Goal: Transaction & Acquisition: Obtain resource

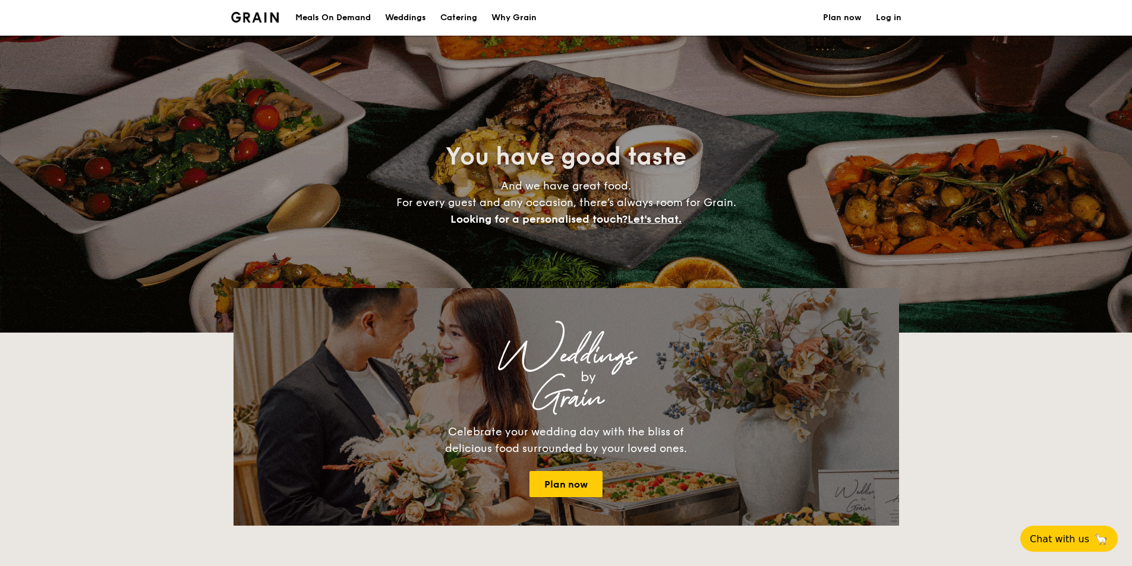
select select
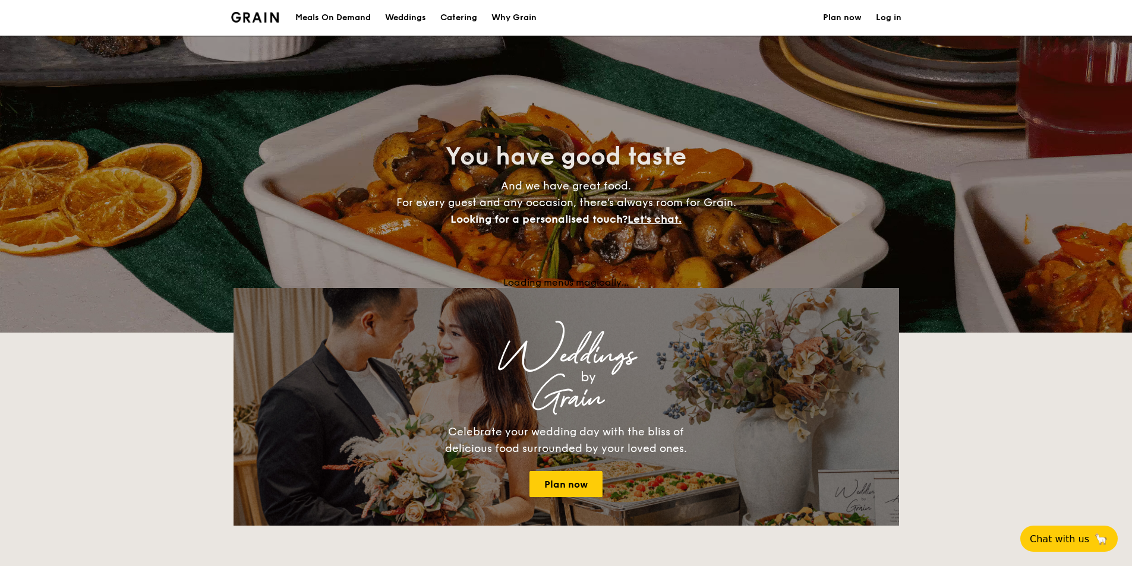
click at [477, 17] on h1 "Catering" at bounding box center [458, 18] width 37 height 36
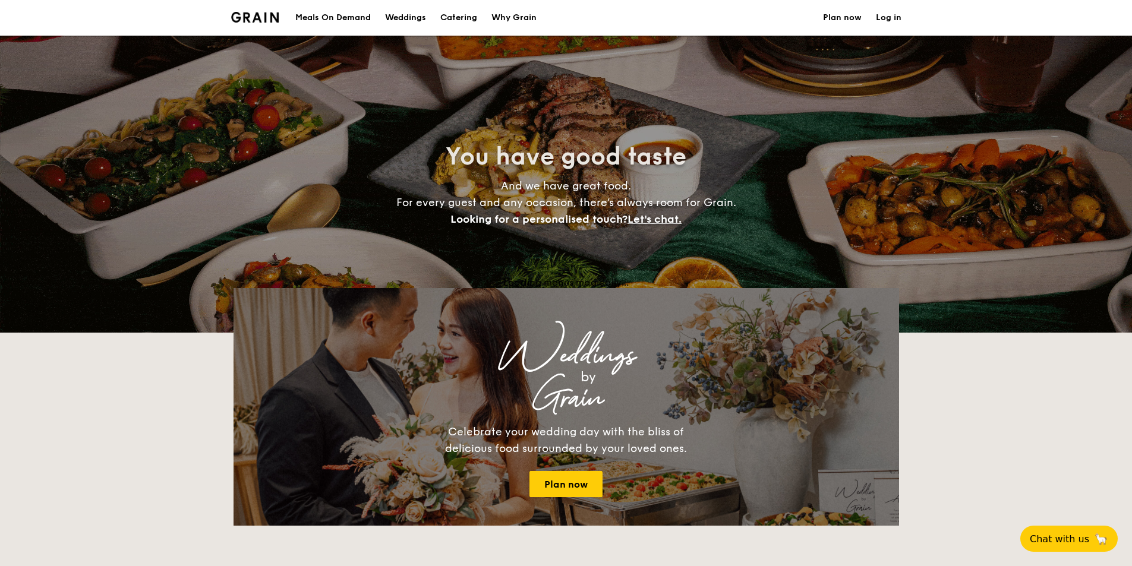
click at [477, 17] on h1 "Catering" at bounding box center [458, 18] width 37 height 36
click at [266, 21] on img at bounding box center [255, 17] width 48 height 11
select select
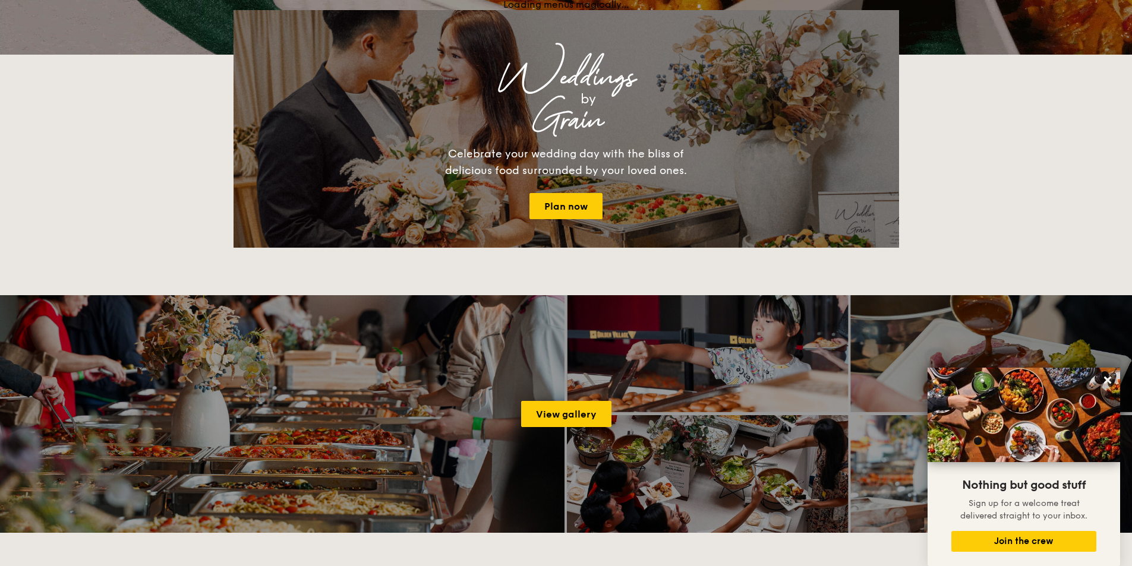
scroll to position [428, 0]
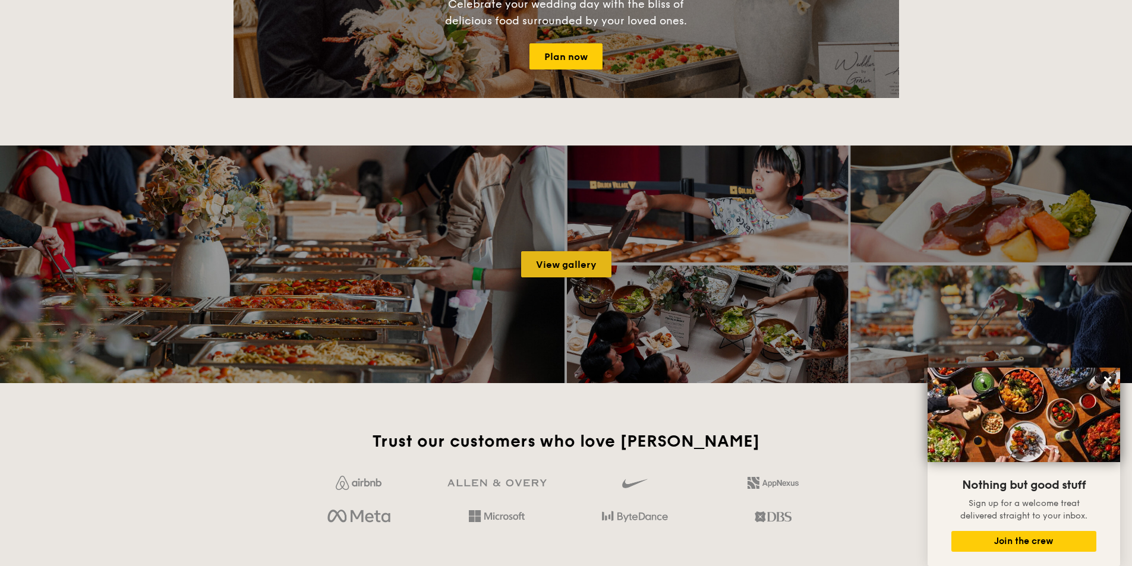
click at [566, 264] on link "View gallery" at bounding box center [566, 264] width 90 height 26
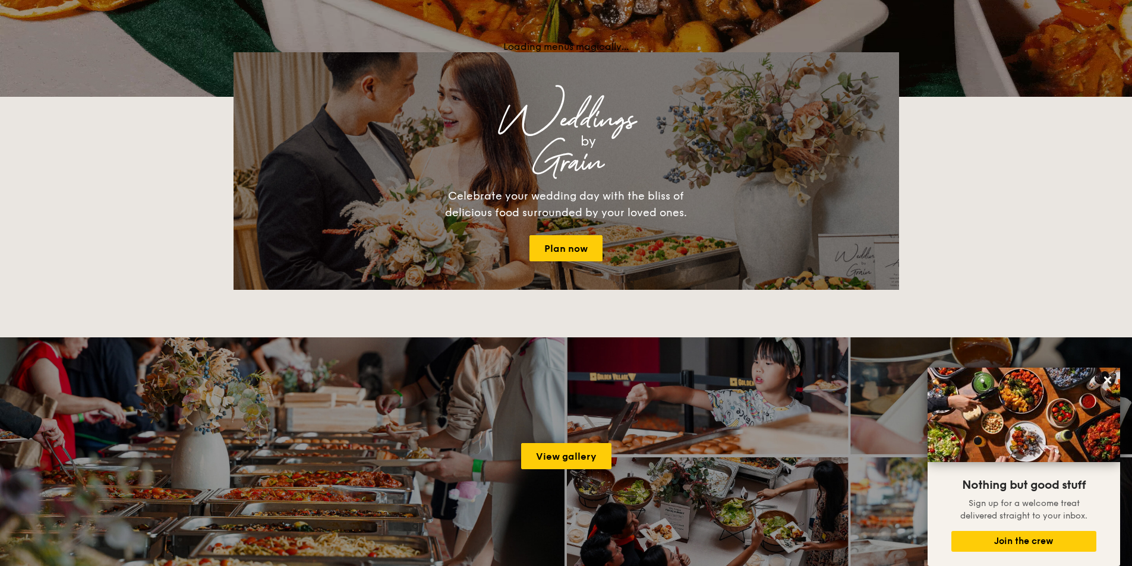
scroll to position [190, 0]
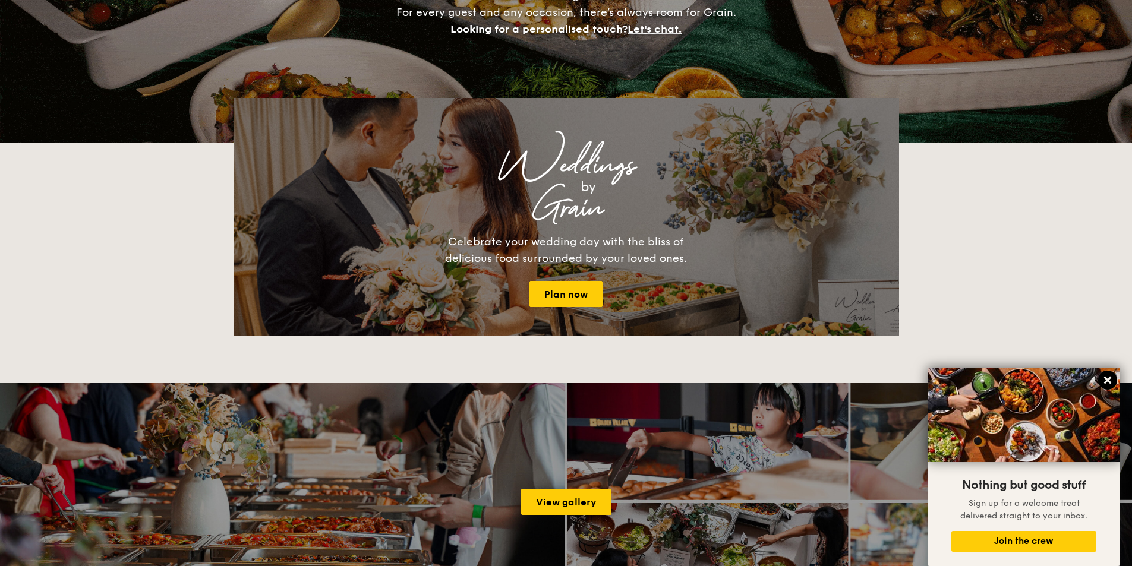
click at [1105, 381] on icon at bounding box center [1107, 380] width 11 height 11
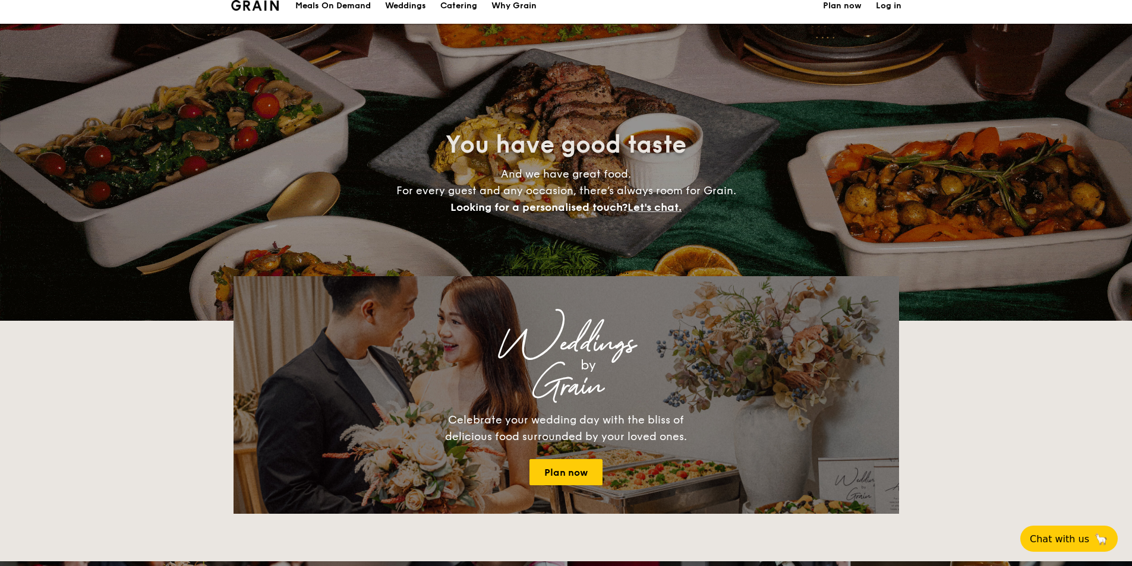
scroll to position [0, 0]
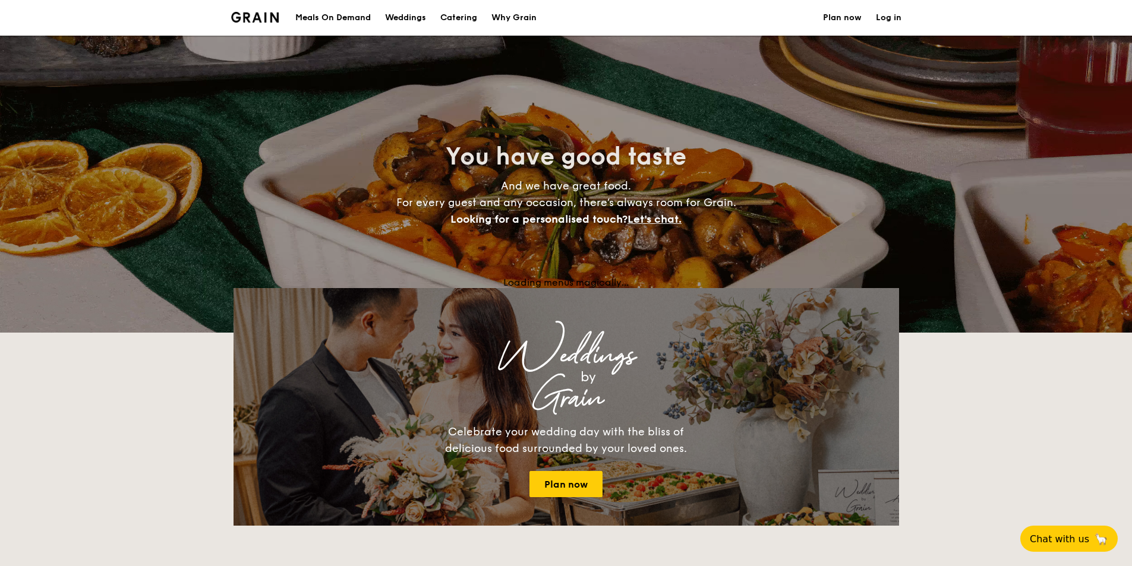
click at [509, 15] on div "Why Grain" at bounding box center [513, 18] width 45 height 36
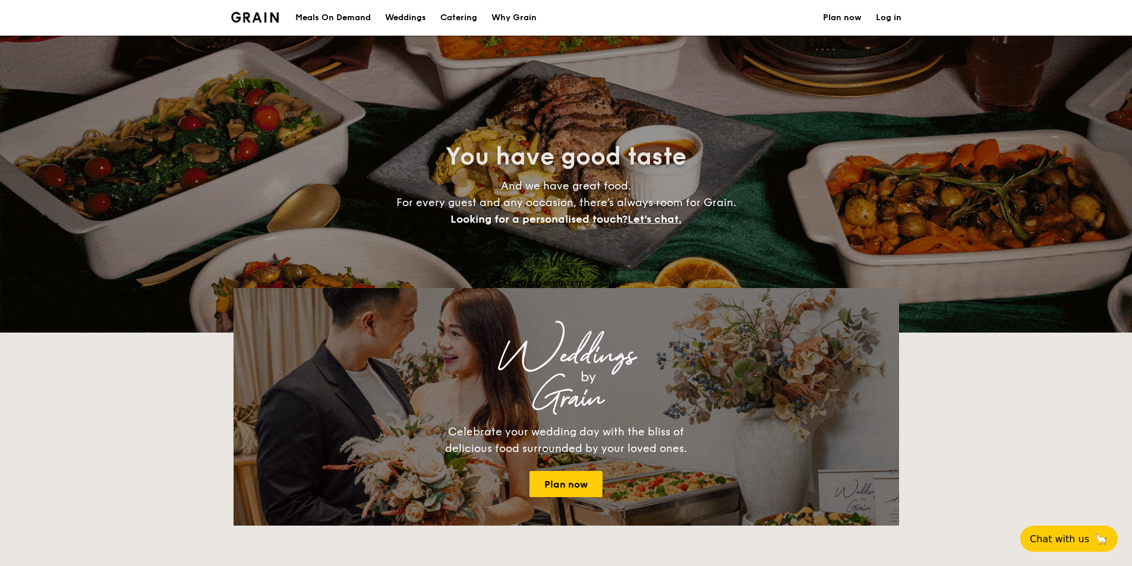
select select
click at [465, 13] on h1 "Catering" at bounding box center [458, 18] width 37 height 36
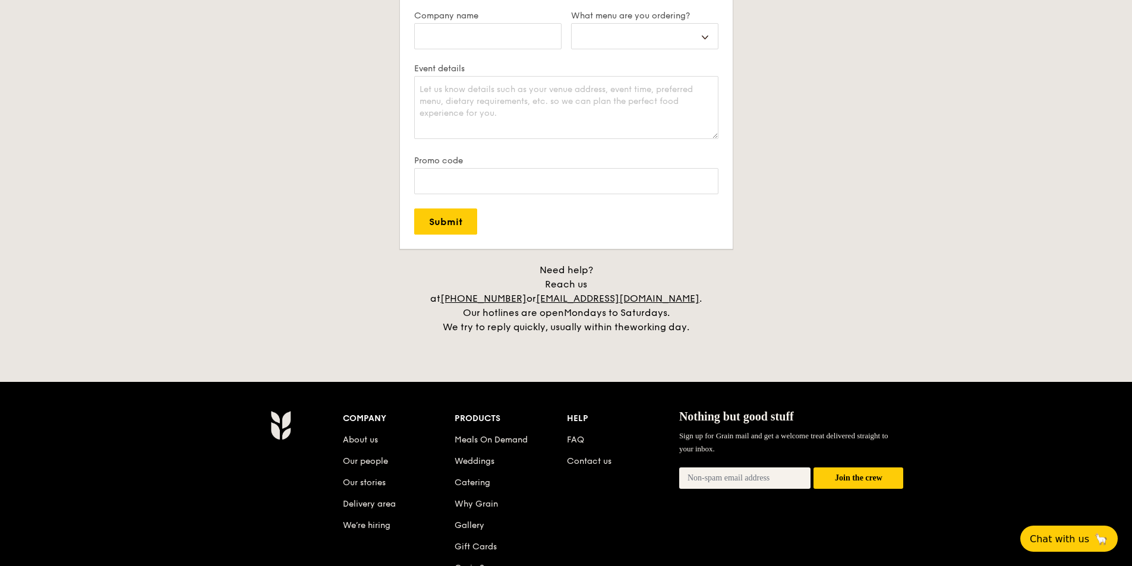
scroll to position [1367, 0]
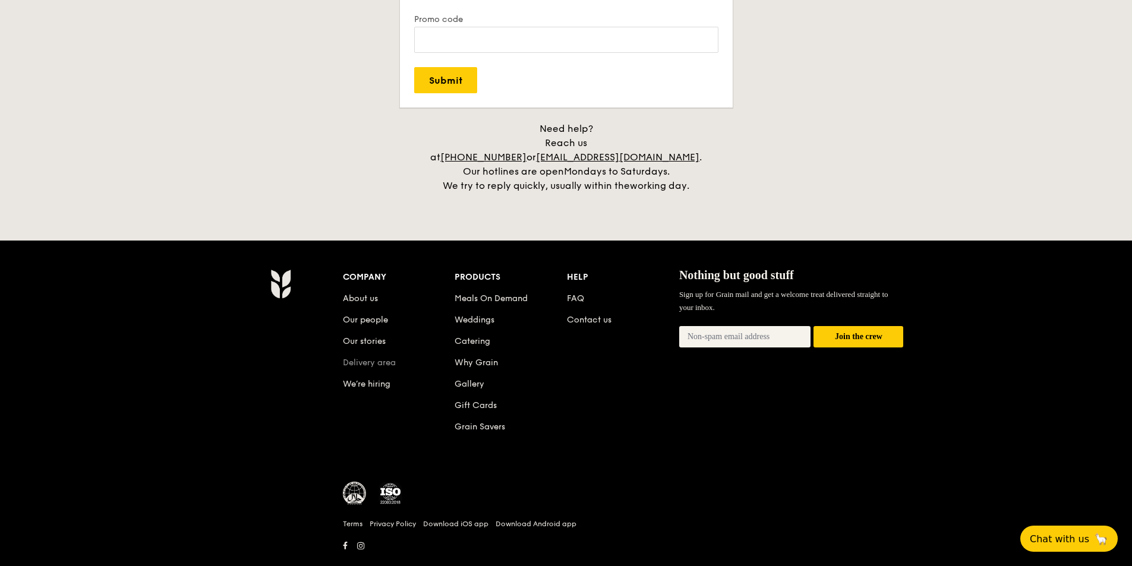
click at [372, 358] on link "Delivery area" at bounding box center [369, 363] width 53 height 10
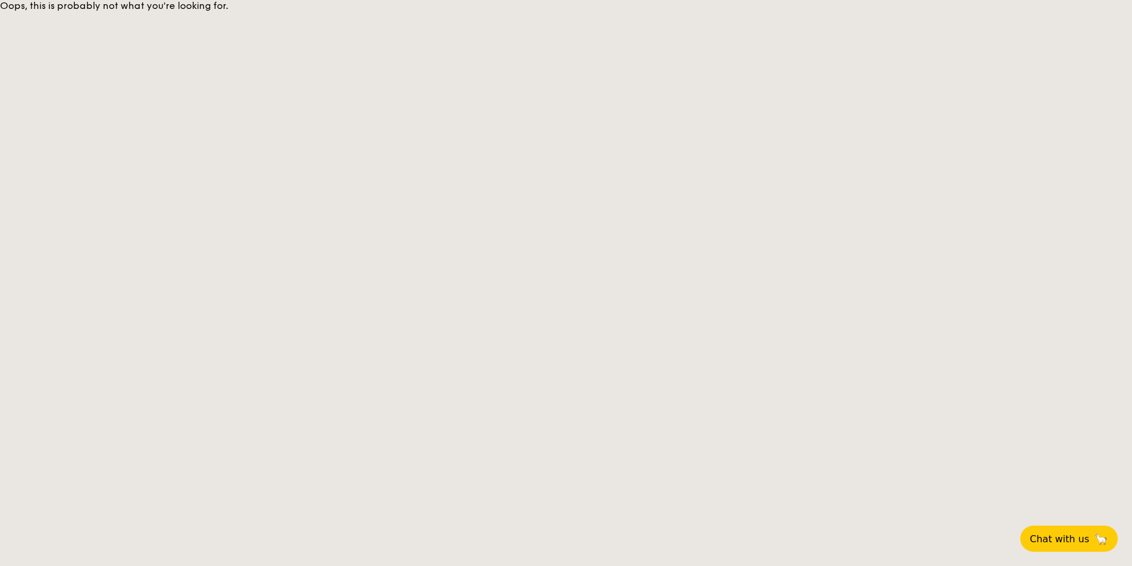
select select
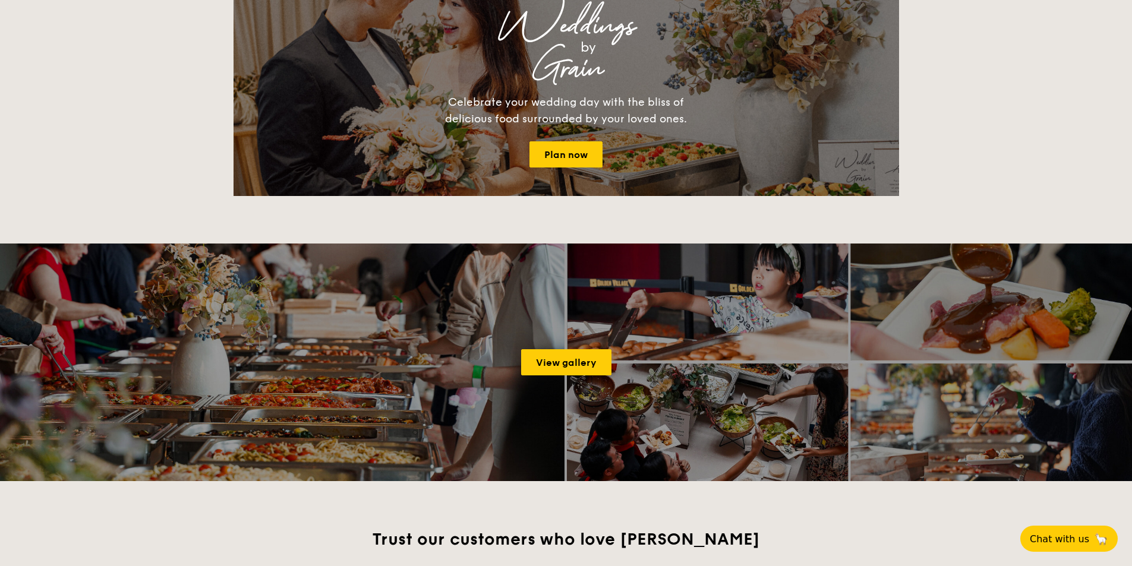
scroll to position [2403, 0]
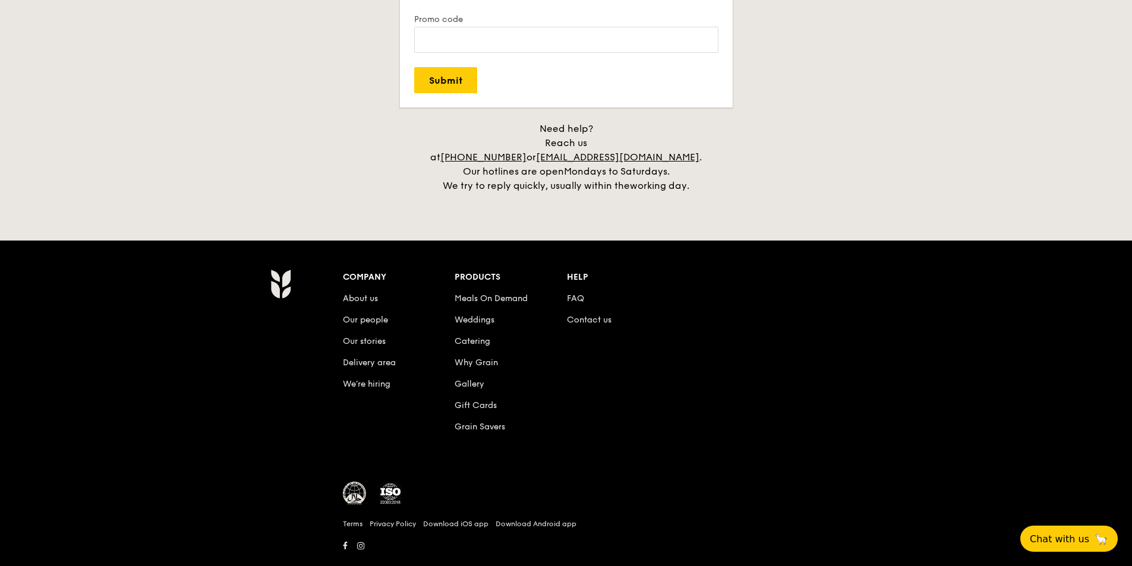
click at [649, 456] on div "Company About us Our people Our stories Delivery area We’re hiring Products Mea…" at bounding box center [623, 411] width 570 height 285
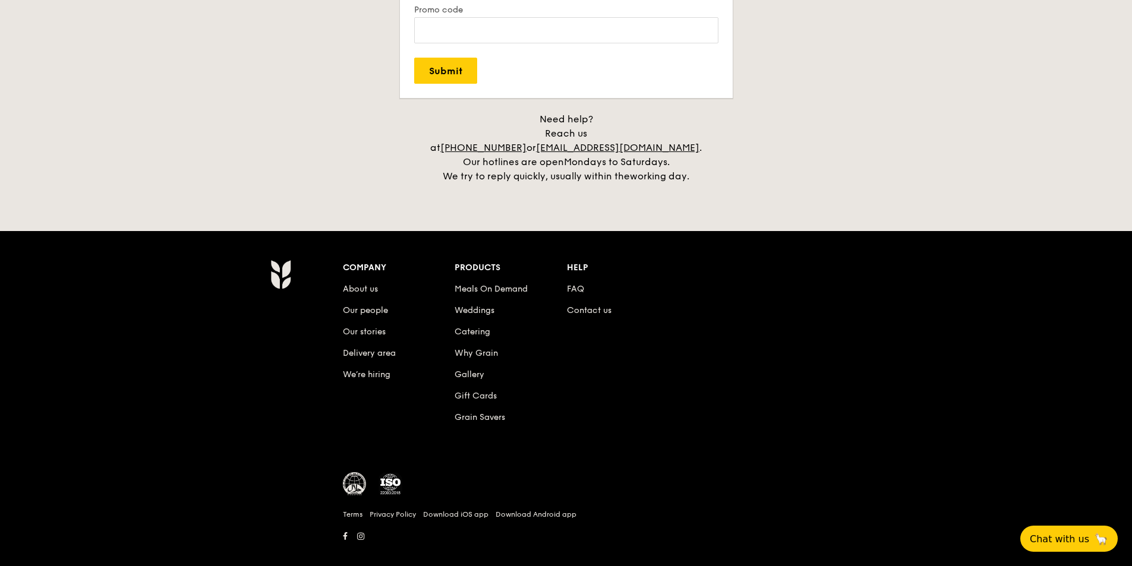
scroll to position [2415, 0]
